Goal: Task Accomplishment & Management: Complete application form

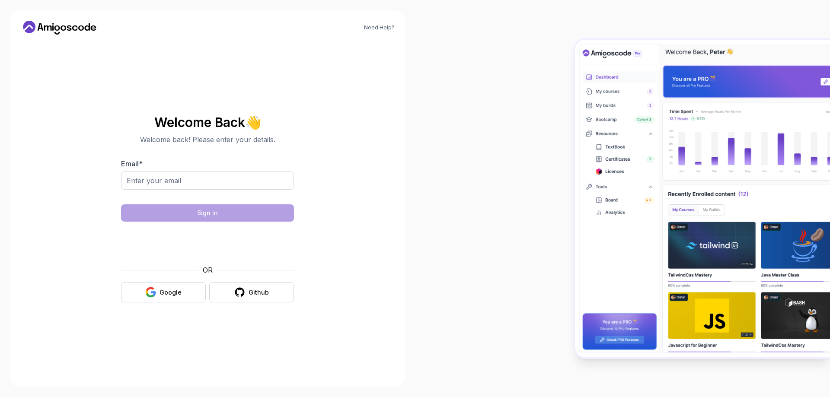
click at [179, 171] on div "Email *" at bounding box center [207, 179] width 173 height 41
click at [193, 186] on input "Email *" at bounding box center [207, 181] width 173 height 18
click at [160, 302] on button "Google" at bounding box center [163, 292] width 85 height 20
click at [166, 300] on button "Google" at bounding box center [163, 292] width 85 height 20
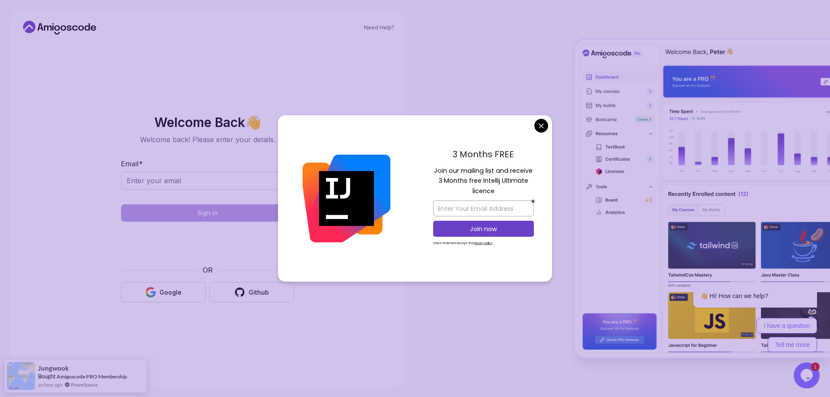
click at [548, 126] on div "3 Months FREE Join our mailing list and receive 3 Months free Intellij Ultimate…" at bounding box center [483, 198] width 137 height 167
click at [468, 209] on input "email" at bounding box center [483, 209] width 101 height 16
type input "auduiz1993@gmail.com"
click at [474, 225] on p "Join now" at bounding box center [484, 229] width 82 height 9
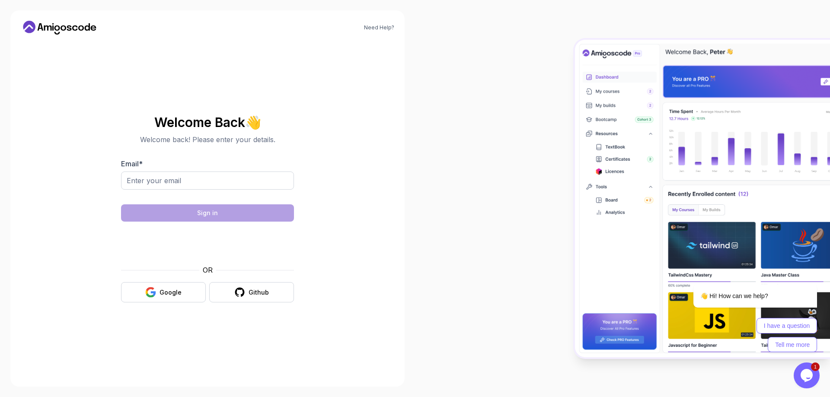
click at [475, 83] on body "Need Help? Welcome Back 👋 Welcome back! Please enter your details. Email * Sign…" at bounding box center [415, 198] width 830 height 397
click at [192, 178] on input "Email *" at bounding box center [207, 181] width 173 height 18
type input "auduiz1993@gmail.com"
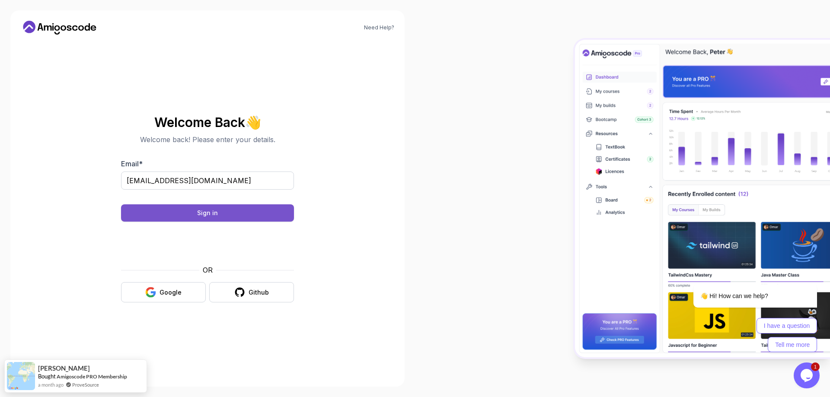
click at [192, 214] on button "Sign in" at bounding box center [207, 213] width 173 height 17
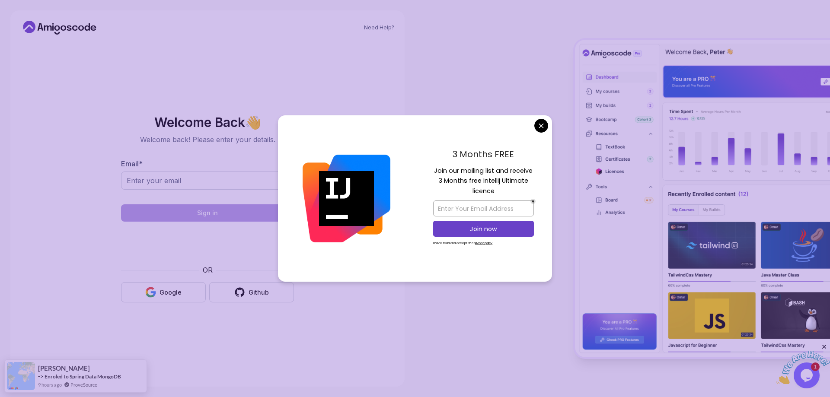
click at [541, 128] on body "Need Help? Welcome Back 👋 Welcome back! Please enter your details. Email * Sign…" at bounding box center [415, 198] width 830 height 397
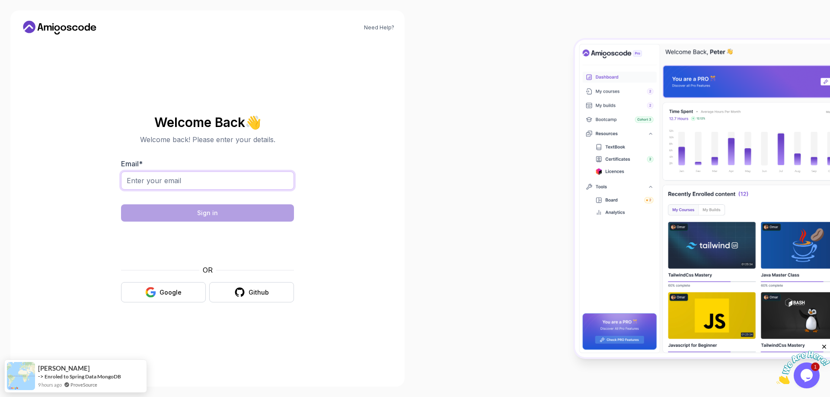
click at [217, 185] on input "Email *" at bounding box center [207, 181] width 173 height 18
click at [433, 168] on div at bounding box center [622, 198] width 415 height 397
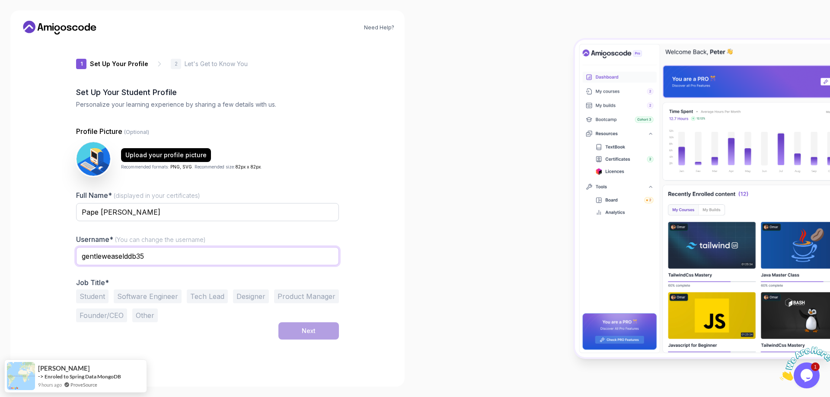
drag, startPoint x: 168, startPoint y: 255, endPoint x: 104, endPoint y: 269, distance: 65.5
click at [104, 269] on div "gentleweaselddb35" at bounding box center [207, 261] width 263 height 28
type input "gentleauduiz"
drag, startPoint x: 98, startPoint y: 303, endPoint x: 94, endPoint y: 298, distance: 5.8
click at [97, 303] on button "Student" at bounding box center [92, 297] width 32 height 14
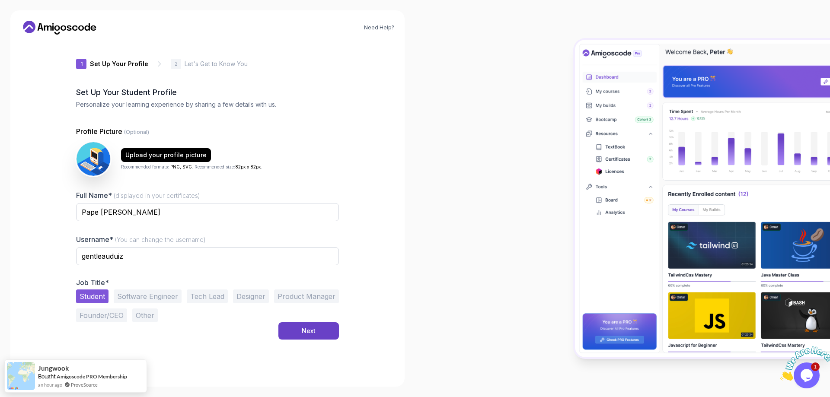
click at [303, 340] on div "1 Set Up Your Profile 1 Set Up Your Profile 2 Let's Get to Know You Set Up Your…" at bounding box center [207, 209] width 263 height 335
click at [308, 331] on div "Next" at bounding box center [309, 331] width 14 height 9
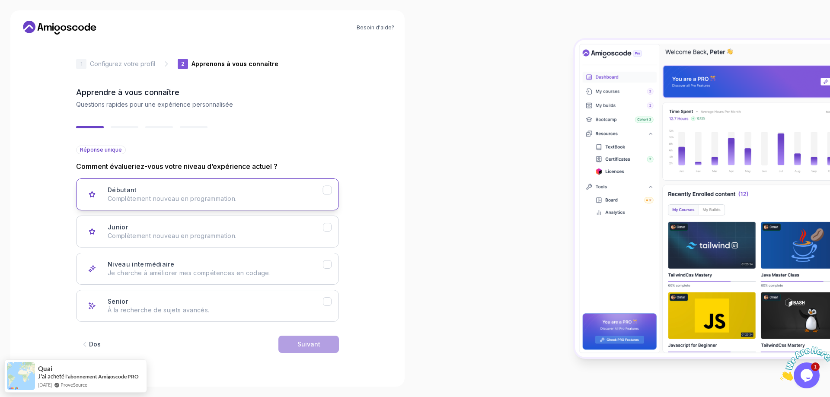
click at [195, 194] on div "Débutant Complètement nouveau en programmation." at bounding box center [215, 194] width 215 height 17
click at [322, 344] on button "Suivant" at bounding box center [308, 344] width 61 height 17
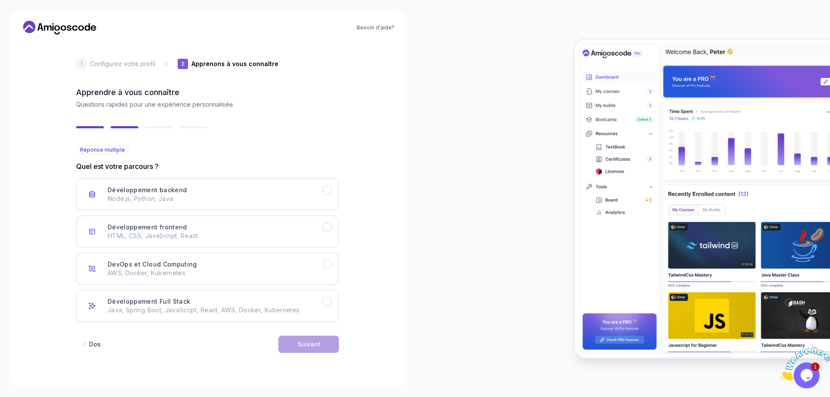
drag, startPoint x: 454, startPoint y: 218, endPoint x: 391, endPoint y: 181, distance: 73.3
click at [391, 181] on div "Besoin d'aide? 2 Apprenons à vous connaître 1 Configurez votre profil 2 Appreno…" at bounding box center [207, 198] width 394 height 377
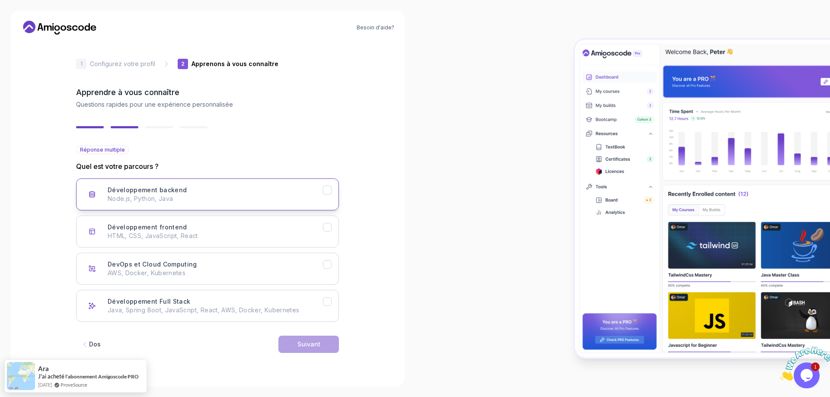
click at [144, 191] on font "Développement backend" at bounding box center [147, 189] width 79 height 7
click at [159, 237] on font "HTML, CSS, JavaScript, React" at bounding box center [153, 235] width 90 height 7
click at [291, 313] on font "Java, Spring Boot, JavaScript, React, AWS, Docker, Kubernetes" at bounding box center [204, 310] width 192 height 7
click at [302, 336] on button "Suivant" at bounding box center [308, 344] width 61 height 17
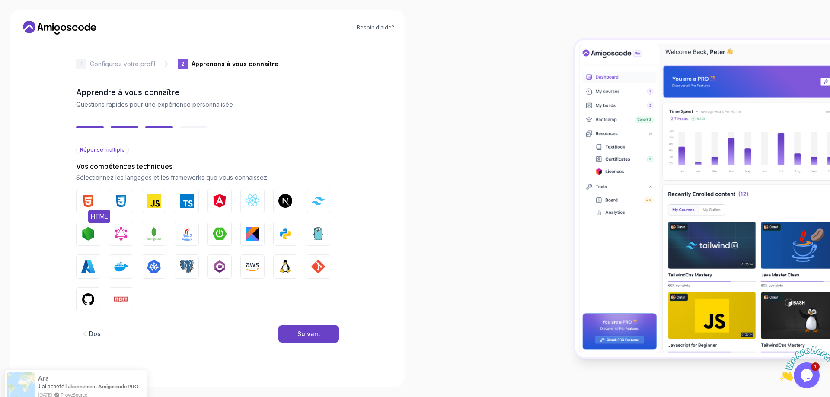
click at [86, 204] on img "button" at bounding box center [88, 201] width 14 height 14
click at [120, 199] on img "button" at bounding box center [121, 201] width 14 height 14
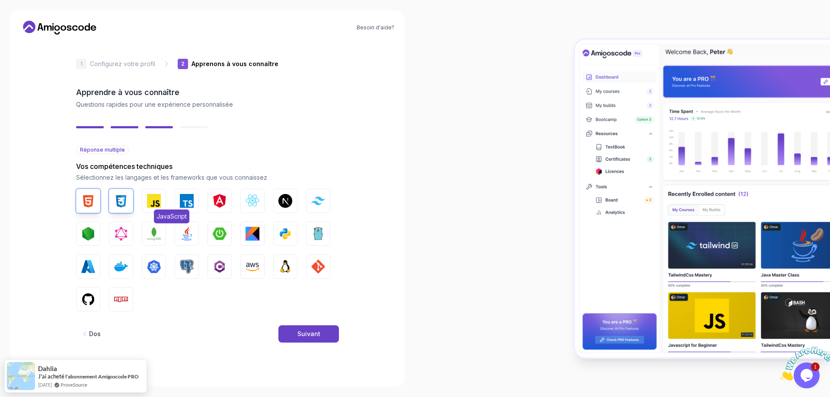
click at [160, 207] on img "button" at bounding box center [154, 201] width 14 height 14
click at [227, 203] on button "Angulaire" at bounding box center [220, 201] width 24 height 24
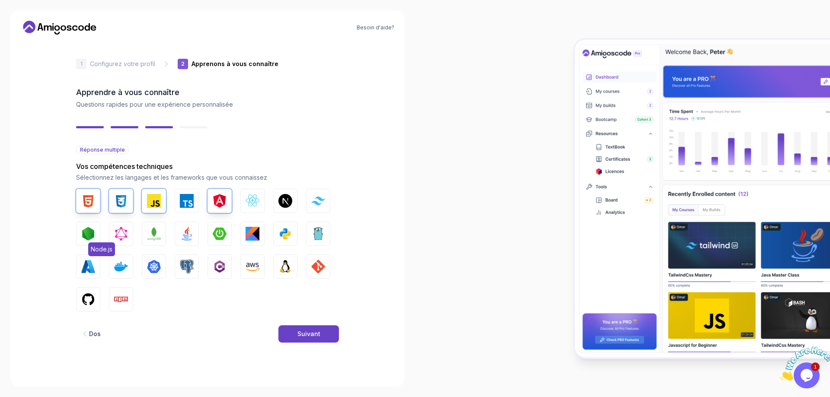
click at [89, 235] on img "button" at bounding box center [88, 234] width 14 height 14
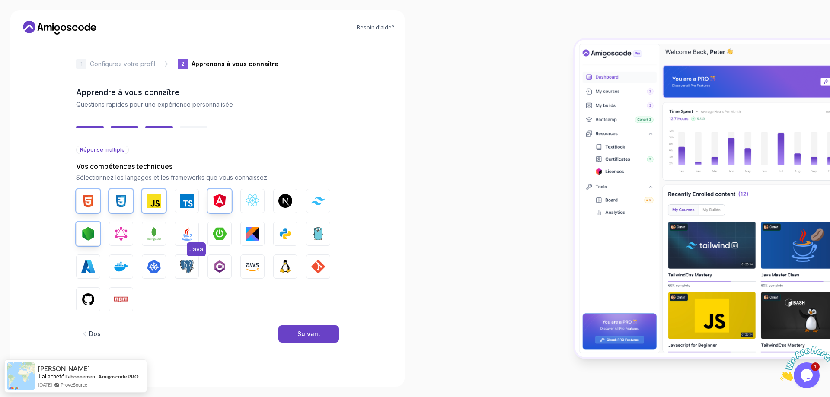
drag, startPoint x: 186, startPoint y: 238, endPoint x: 185, endPoint y: 243, distance: 5.9
click at [186, 238] on img "button" at bounding box center [187, 234] width 14 height 14
click at [291, 337] on button "Suivant" at bounding box center [308, 334] width 61 height 17
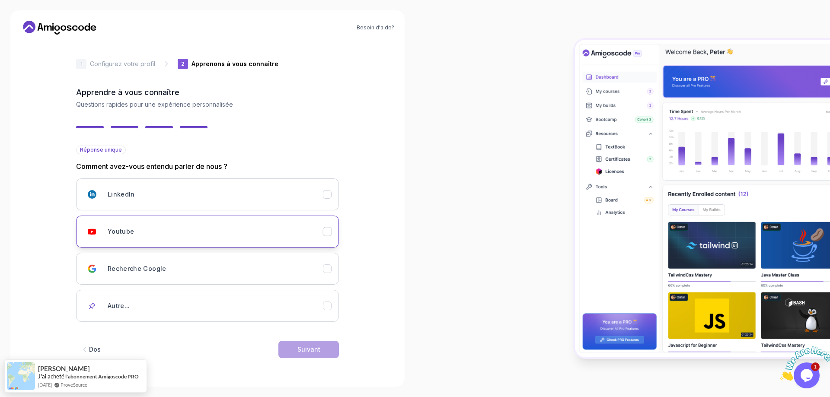
click at [135, 239] on div "Youtube" at bounding box center [215, 231] width 215 height 17
click at [301, 353] on div "Suivant" at bounding box center [308, 349] width 23 height 9
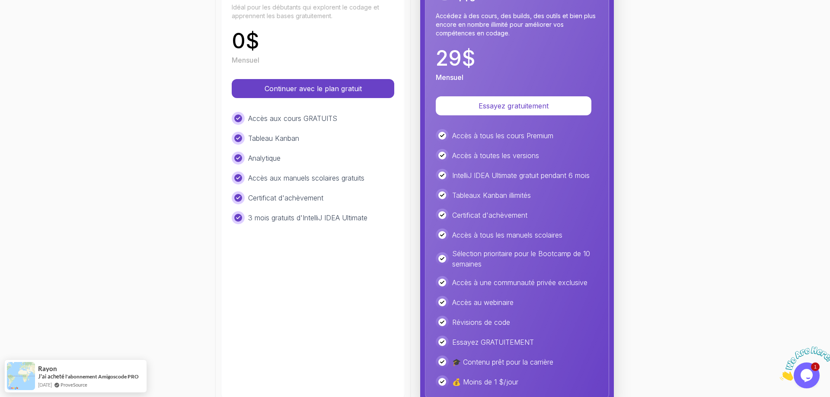
scroll to position [166, 0]
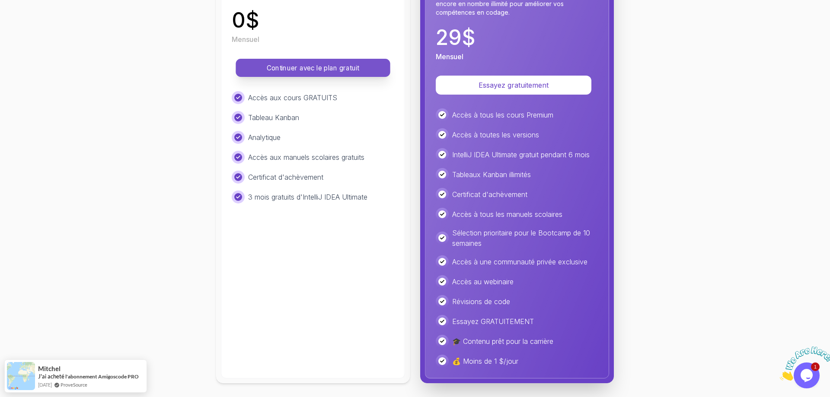
click at [355, 72] on font "Continuer avec le plan gratuit" at bounding box center [313, 68] width 93 height 8
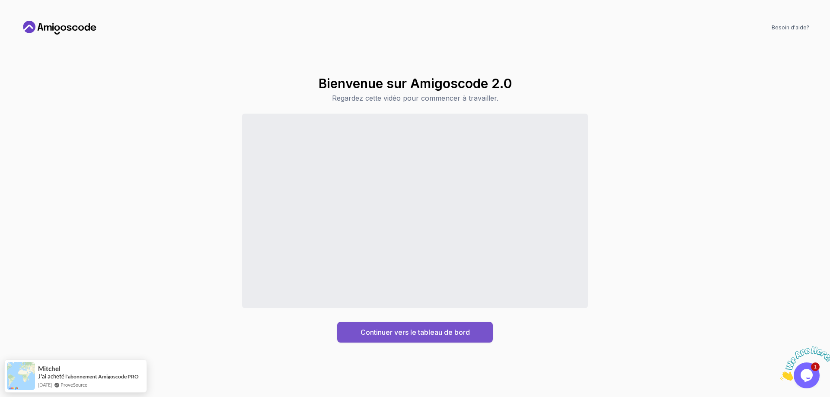
click at [408, 332] on font "Continuer vers le tableau de bord" at bounding box center [415, 332] width 109 height 9
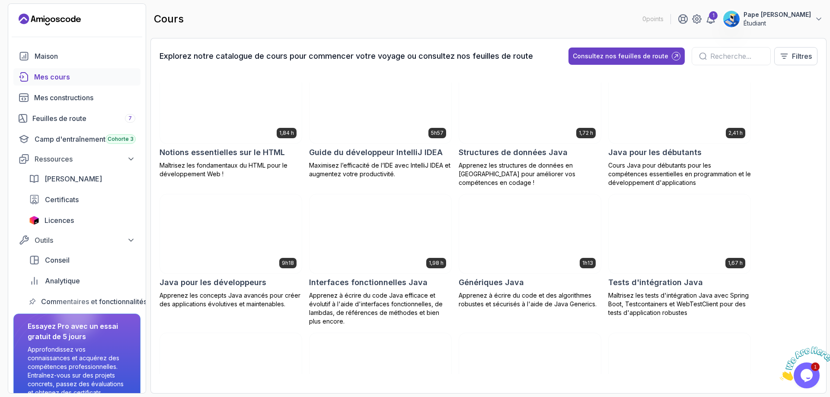
scroll to position [389, 0]
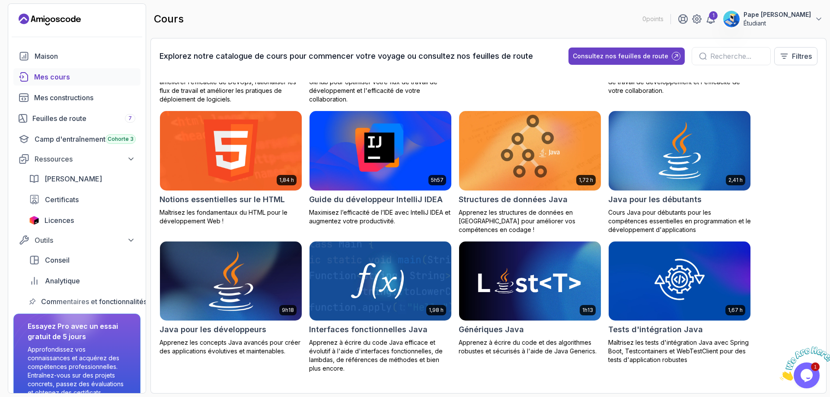
click at [224, 156] on img at bounding box center [231, 151] width 142 height 80
